Goal: Check status: Check status

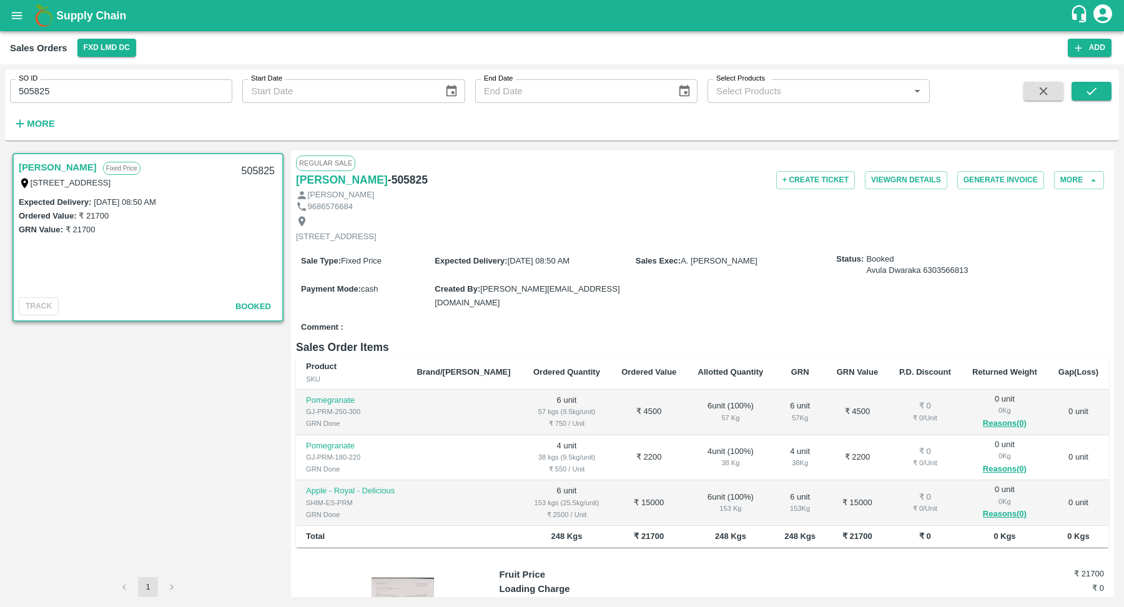
scroll to position [89, 0]
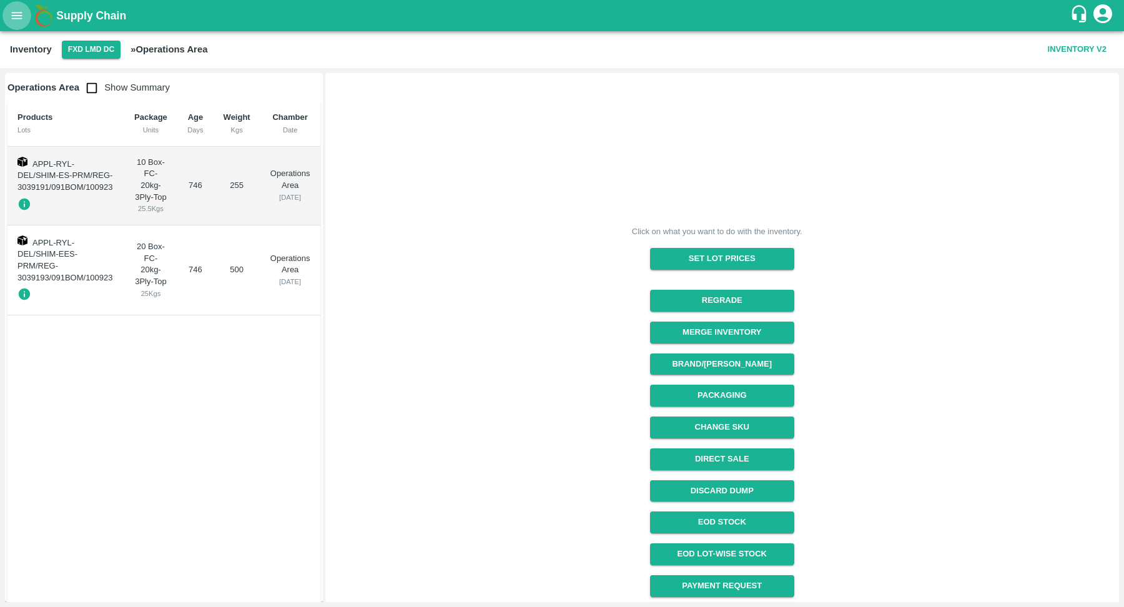
click at [17, 19] on icon "open drawer" at bounding box center [17, 16] width 14 height 14
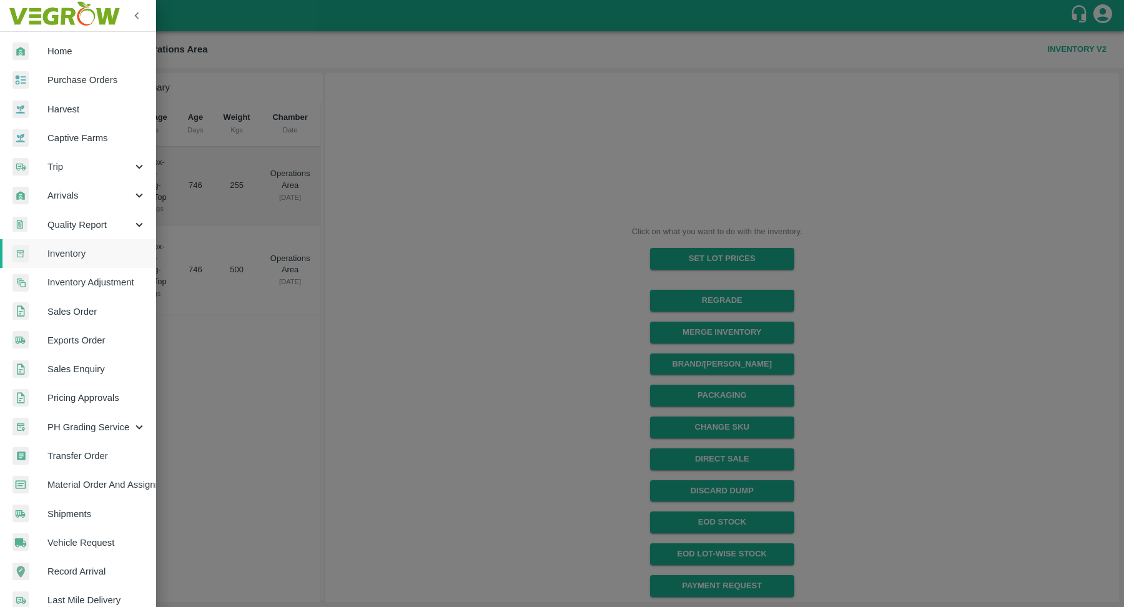
click at [80, 77] on span "Purchase Orders" at bounding box center [96, 80] width 99 height 14
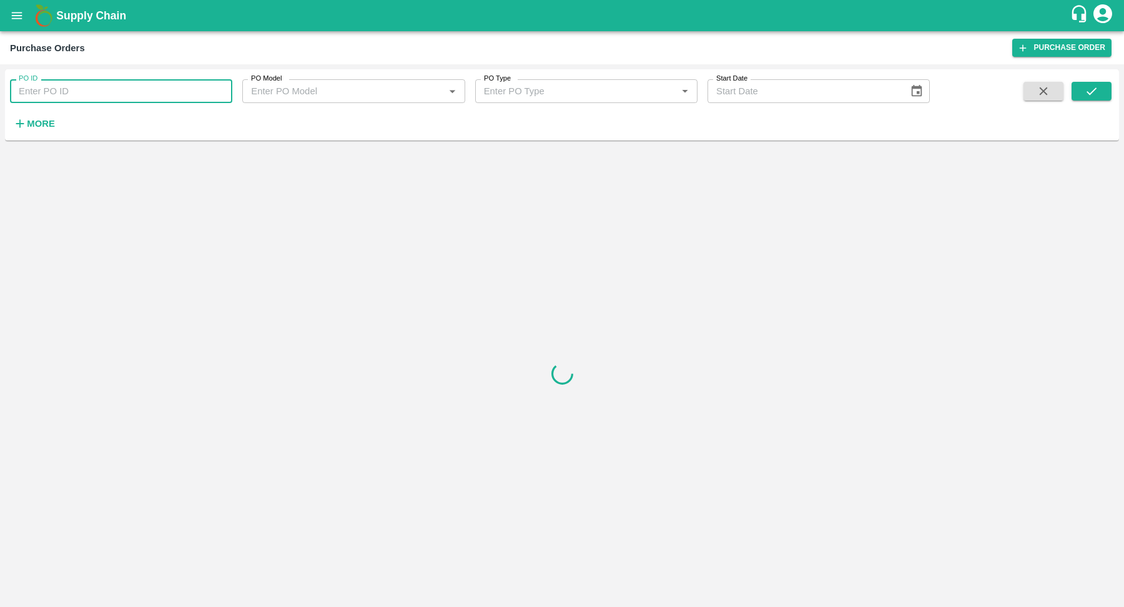
click at [125, 92] on input "PO ID" at bounding box center [121, 91] width 222 height 24
paste input "172214"
type input "172214"
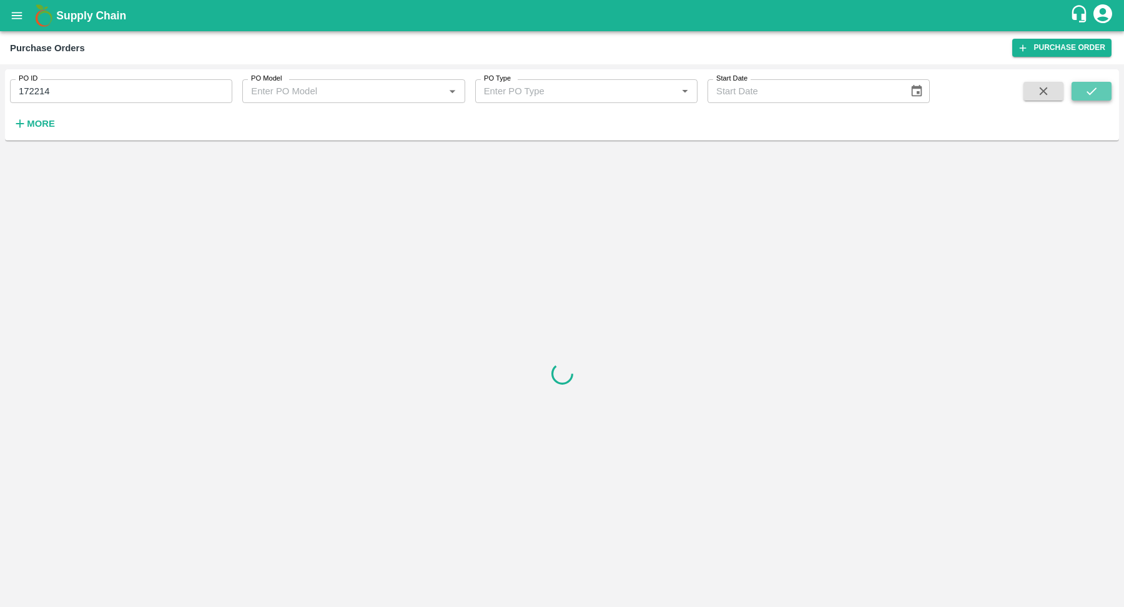
click at [1094, 94] on icon "submit" at bounding box center [1092, 91] width 14 height 14
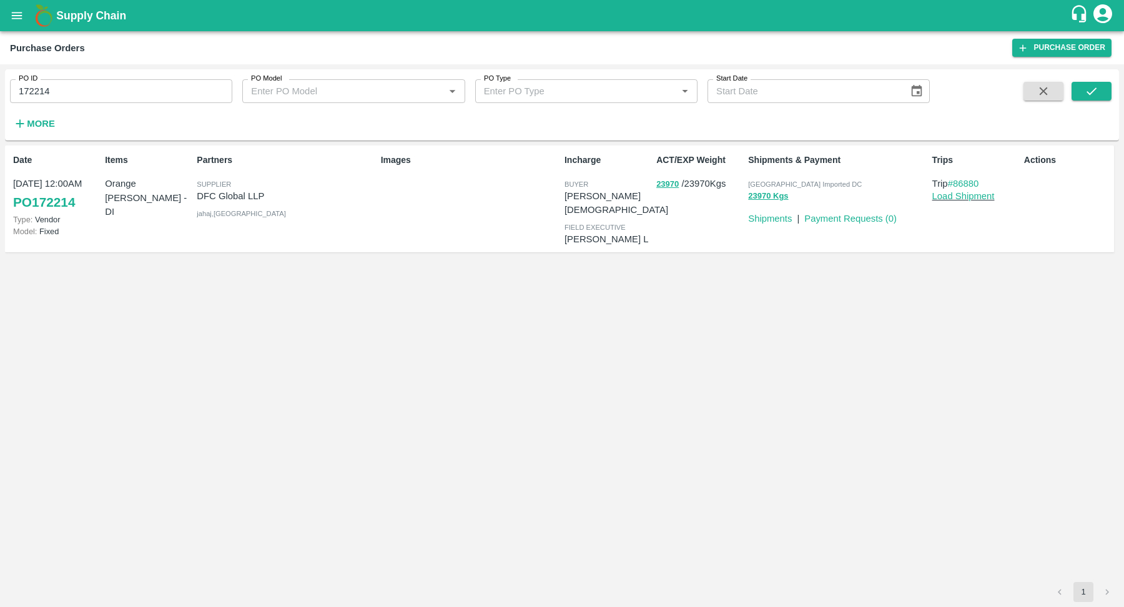
click at [46, 203] on link "PO 172214" at bounding box center [44, 202] width 62 height 22
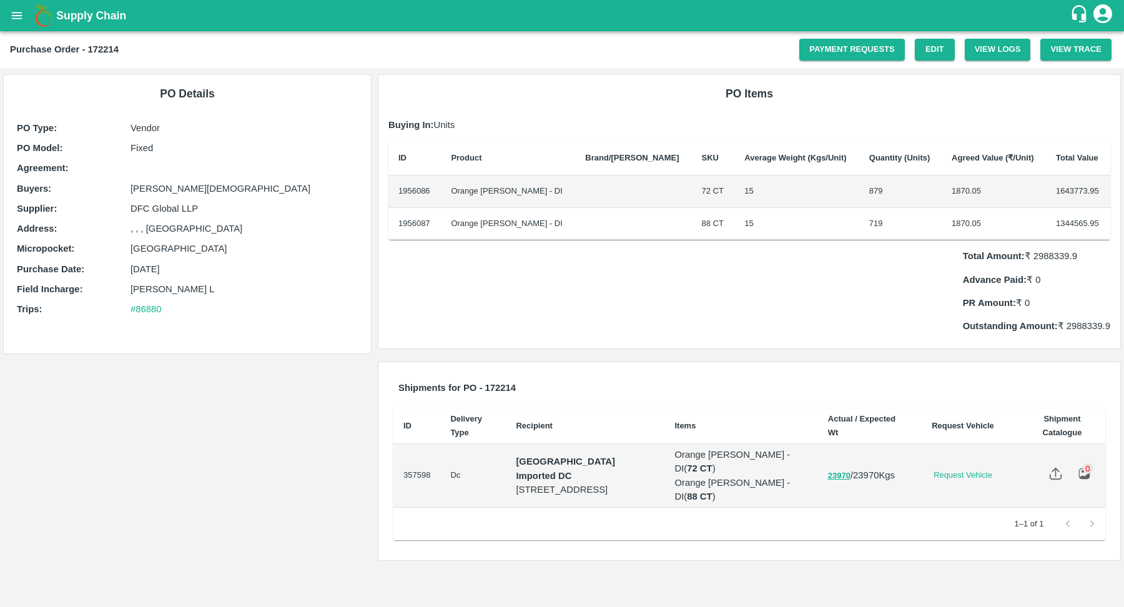
click at [108, 48] on b "Purchase Order - 172214" at bounding box center [64, 49] width 109 height 10
copy b "172214"
